Goal: Task Accomplishment & Management: Manage account settings

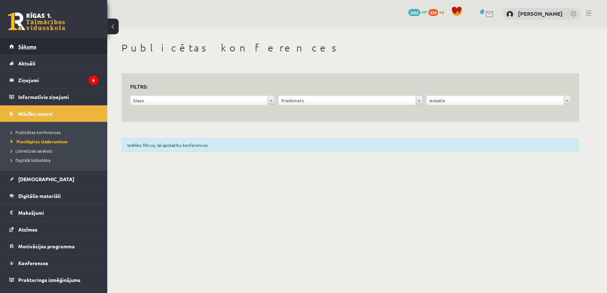
click at [56, 47] on link "Sākums" at bounding box center [53, 46] width 89 height 16
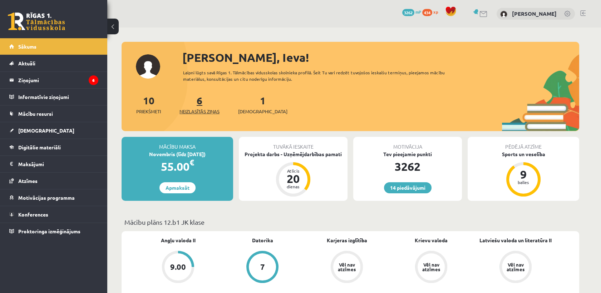
click at [202, 109] on span "Neizlasītās ziņas" at bounding box center [199, 111] width 40 height 7
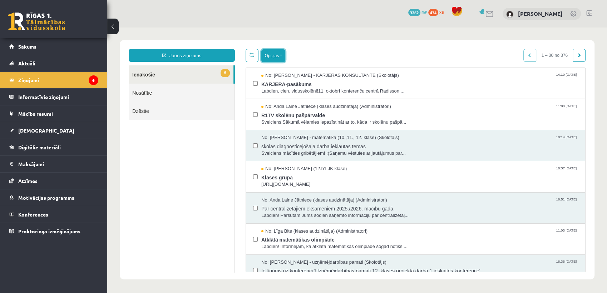
click at [277, 58] on button "Opcijas" at bounding box center [273, 55] width 24 height 13
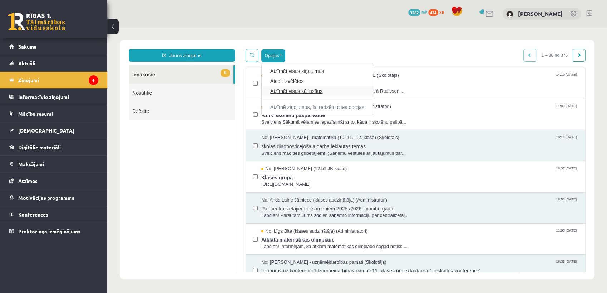
click at [274, 89] on link "Atzīmēt visus kā lasītus" at bounding box center [317, 91] width 94 height 7
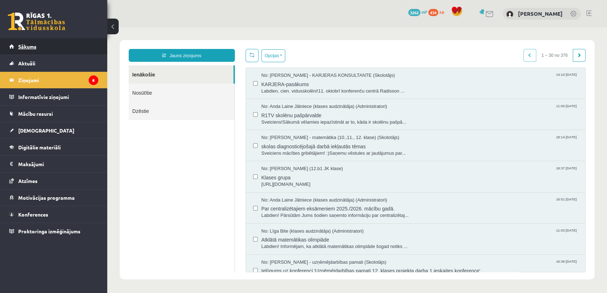
click at [52, 46] on link "Sākums" at bounding box center [53, 46] width 89 height 16
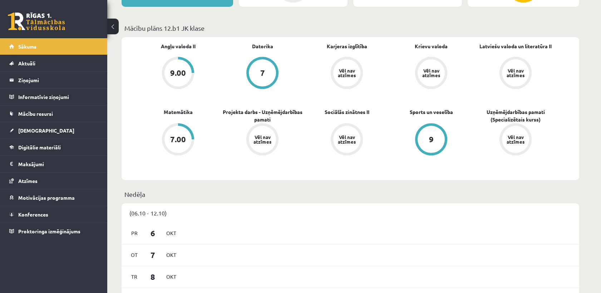
scroll to position [35, 0]
